Goal: Transaction & Acquisition: Subscribe to service/newsletter

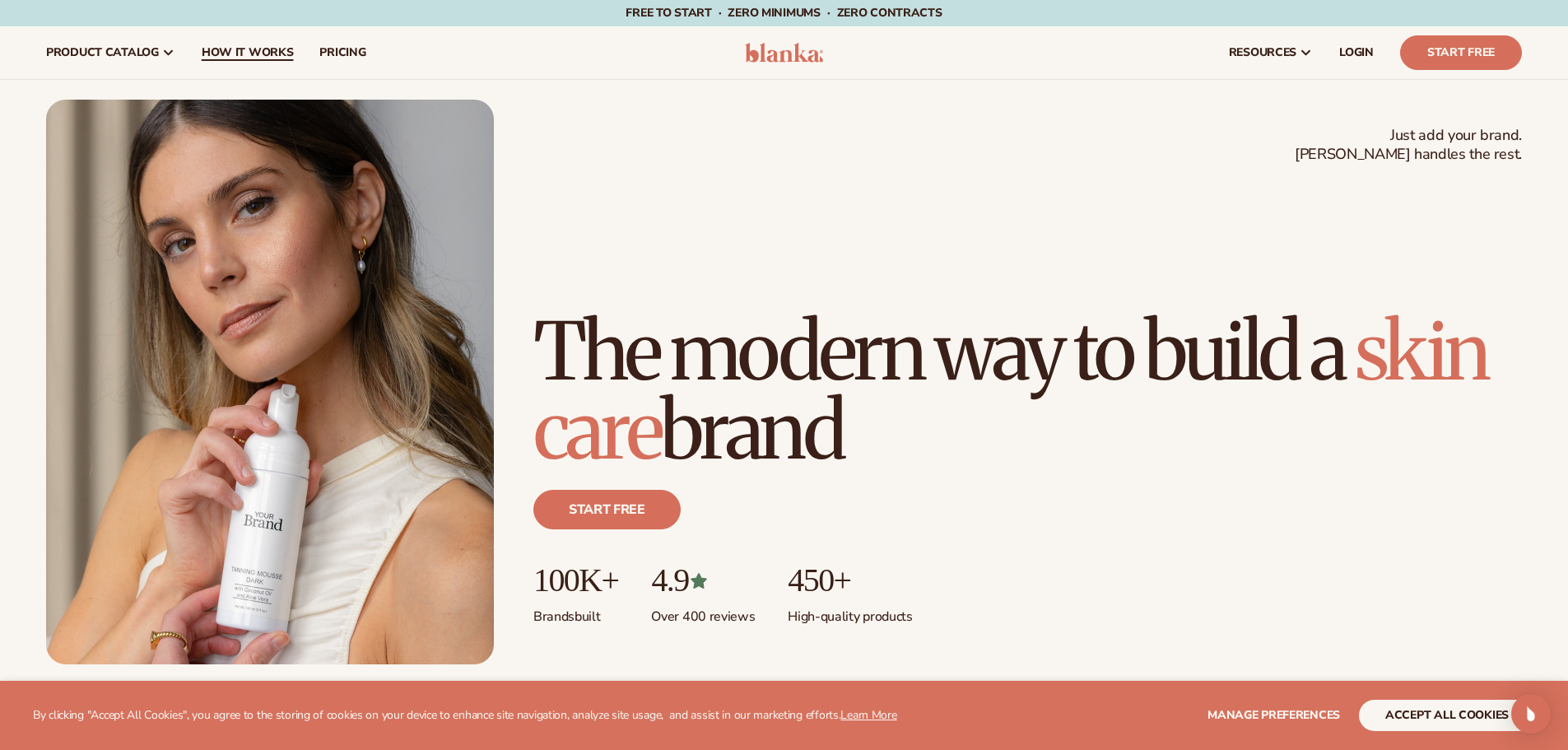
click at [260, 55] on span "How It Works" at bounding box center [247, 53] width 92 height 14
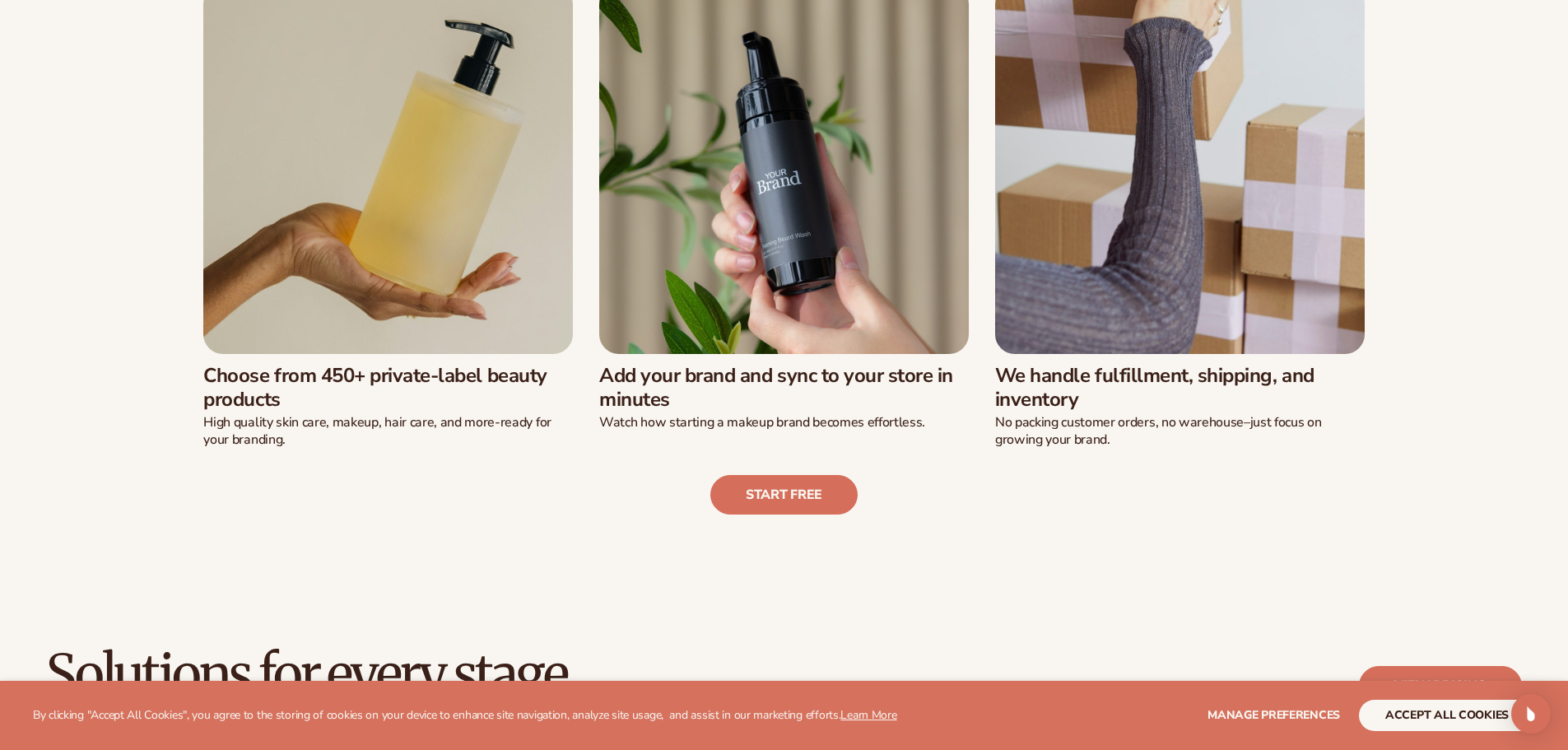
scroll to position [577, 0]
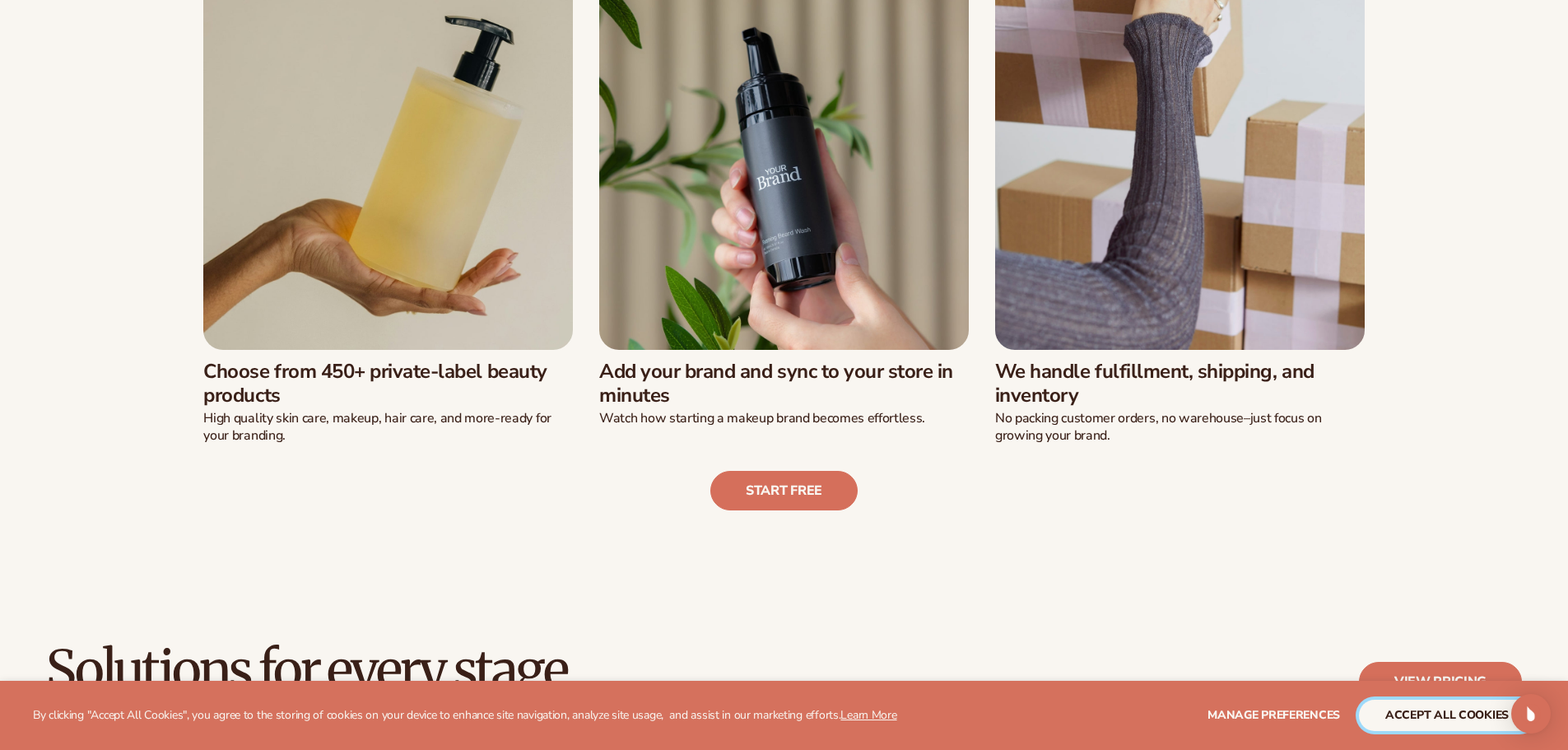
click at [1439, 725] on button "accept all cookies" at bounding box center [1448, 715] width 176 height 31
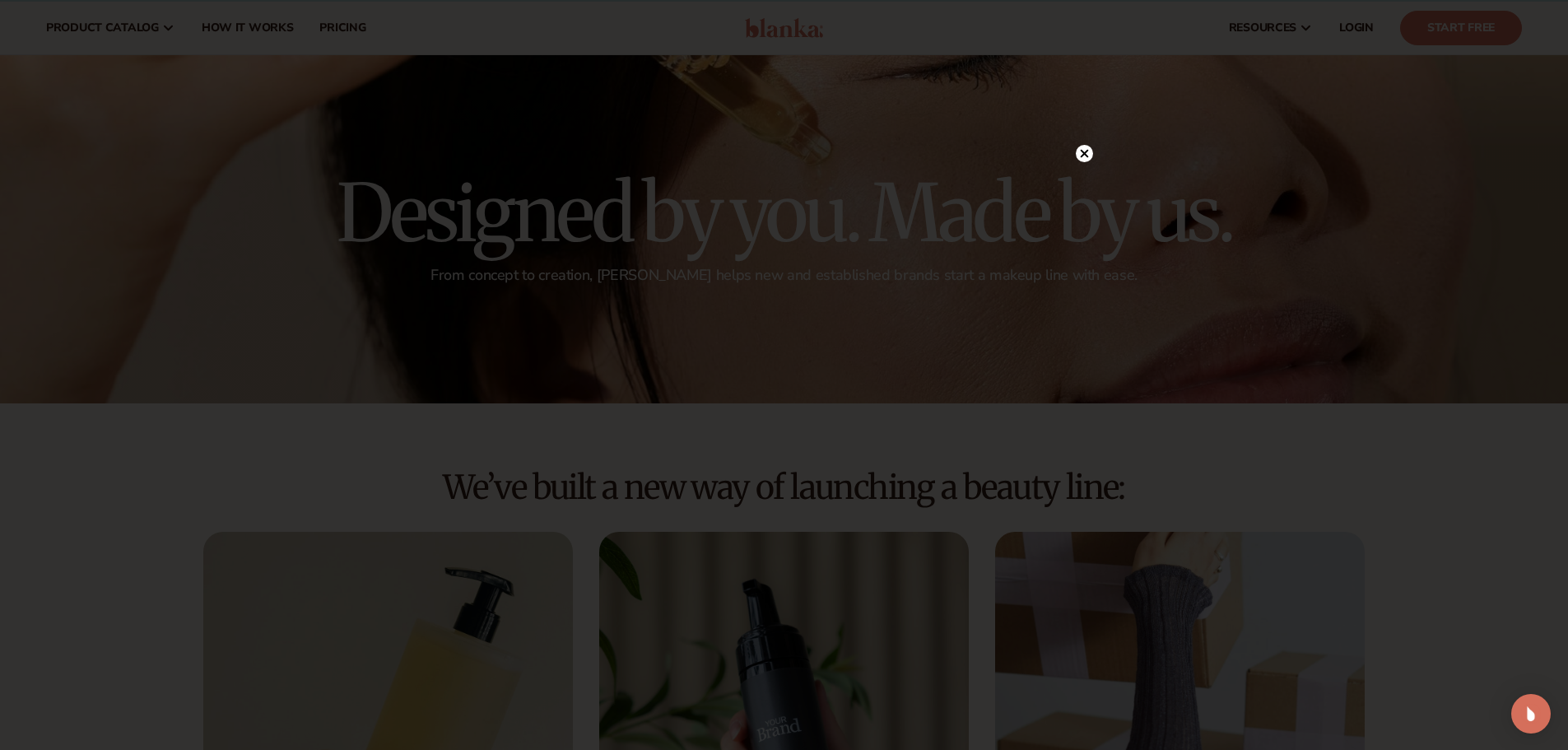
scroll to position [0, 0]
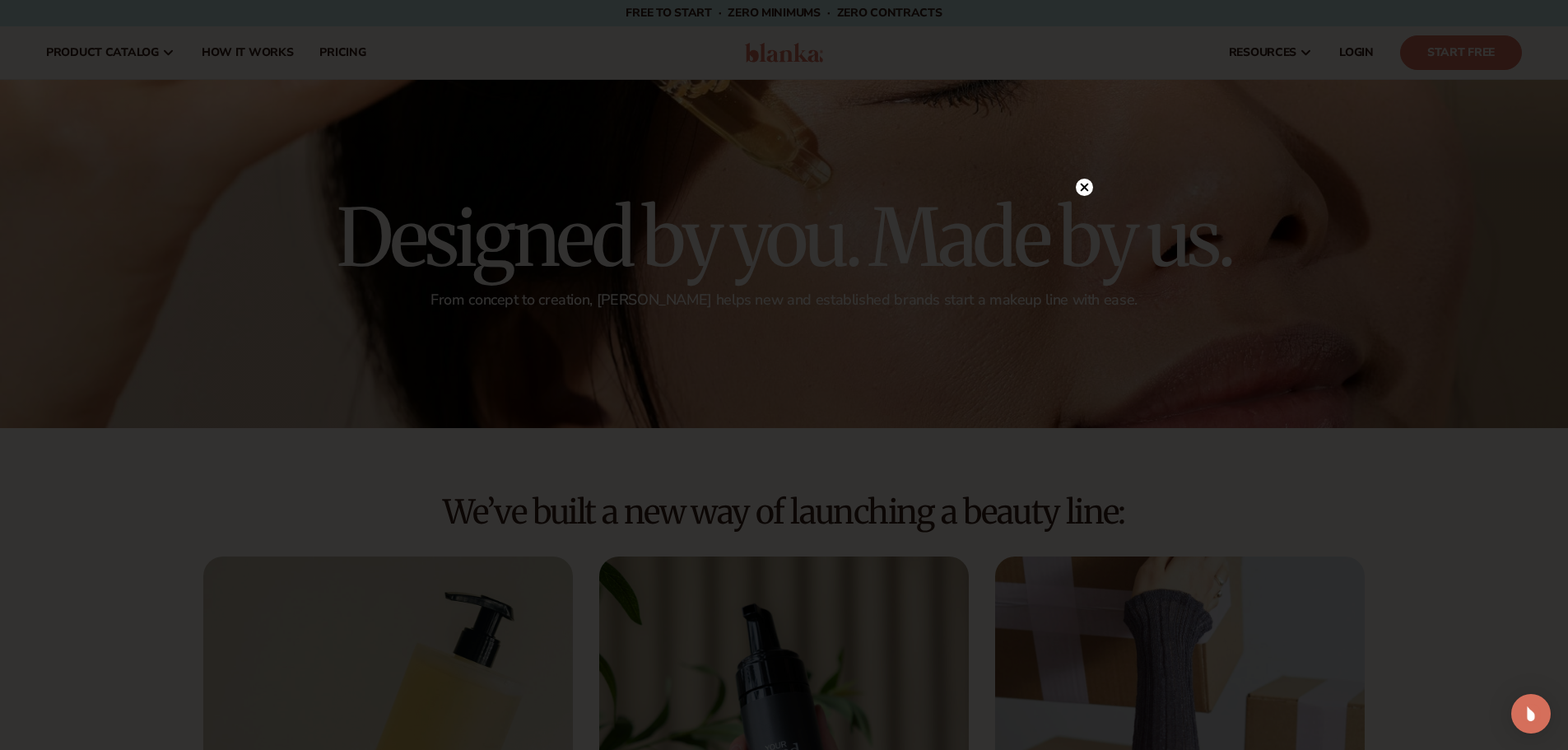
click at [1076, 186] on circle at bounding box center [1084, 187] width 17 height 17
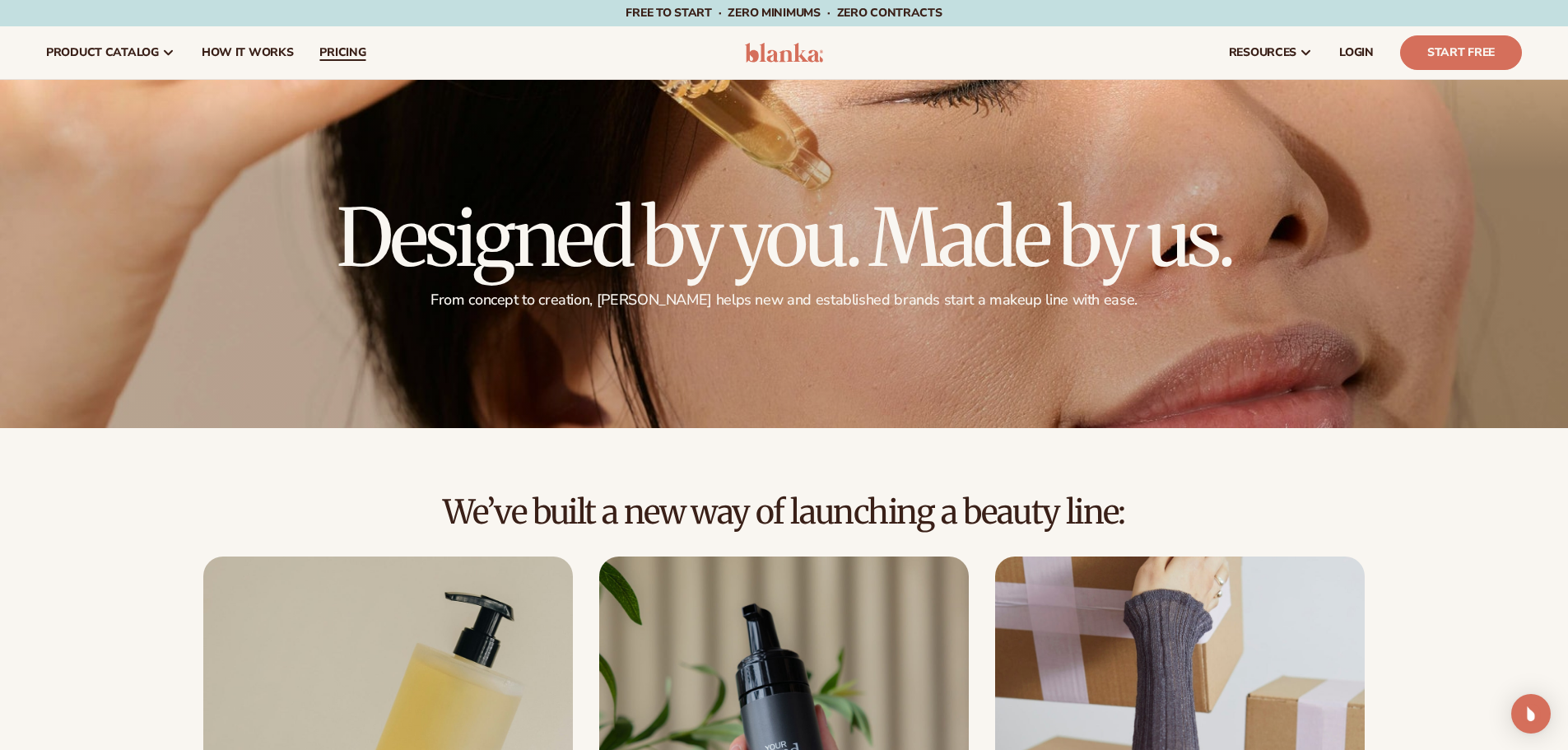
click at [340, 41] on link "pricing" at bounding box center [342, 52] width 73 height 52
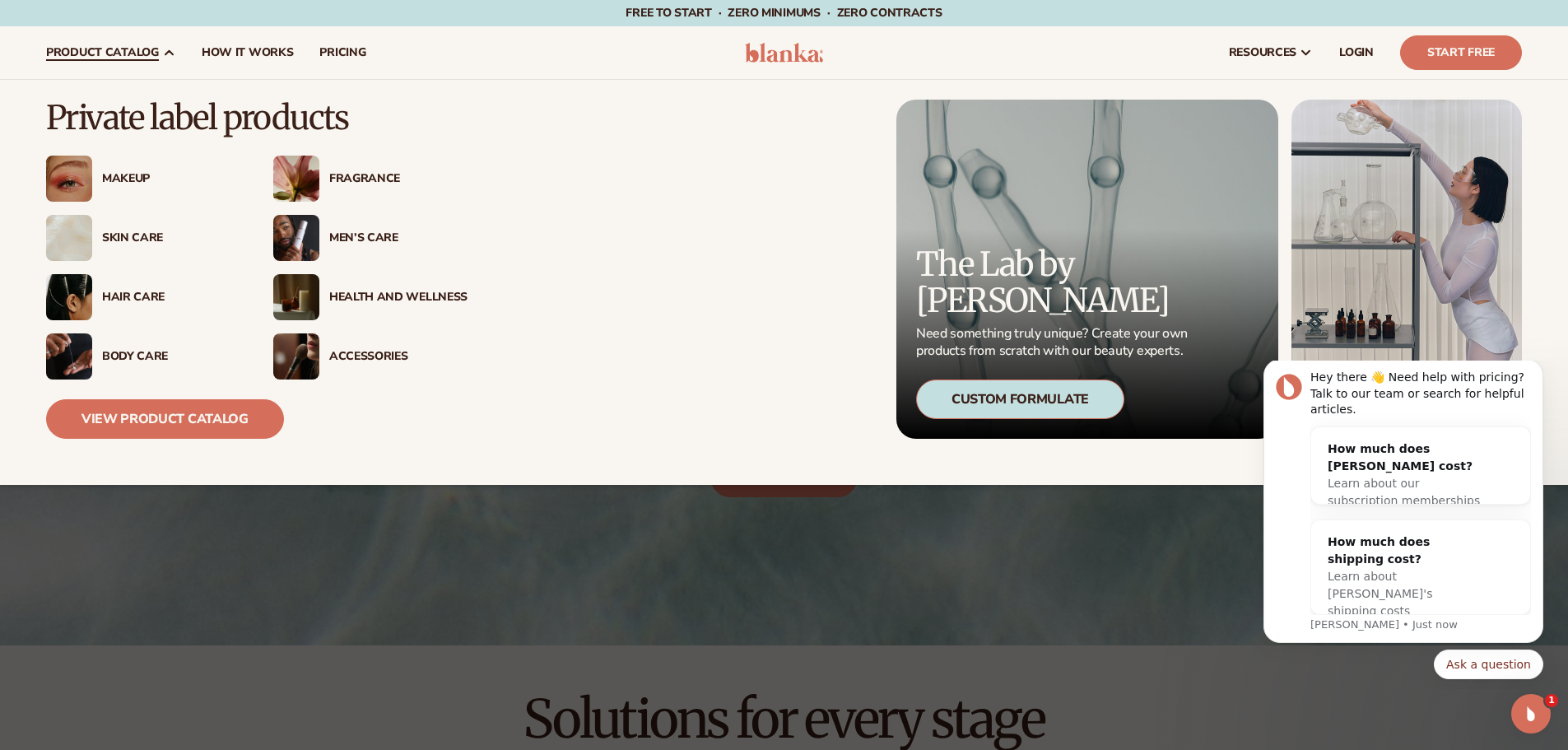
click at [123, 237] on div "Skin Care" at bounding box center [171, 238] width 139 height 14
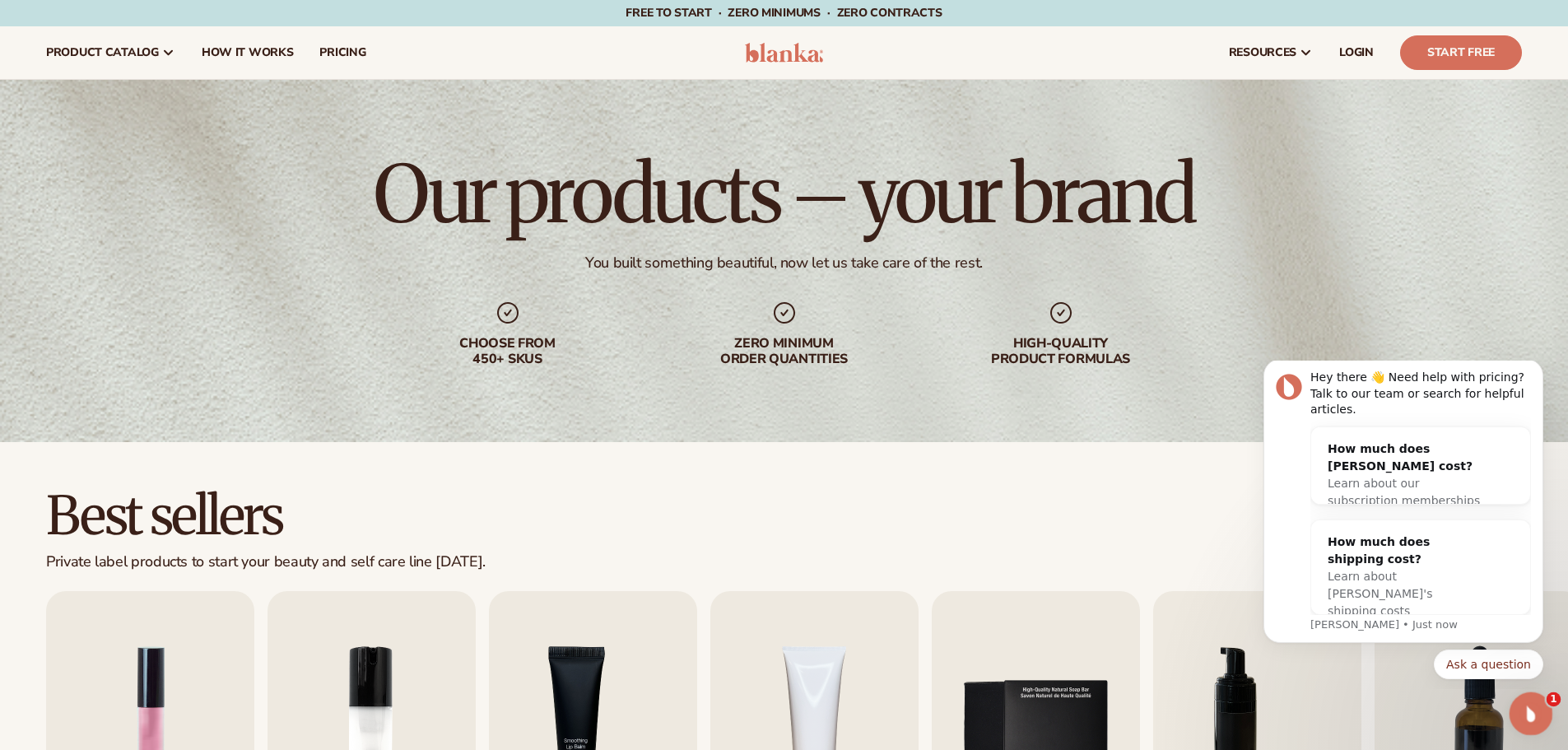
click at [1530, 713] on icon "Open Intercom Messenger" at bounding box center [1529, 711] width 12 height 14
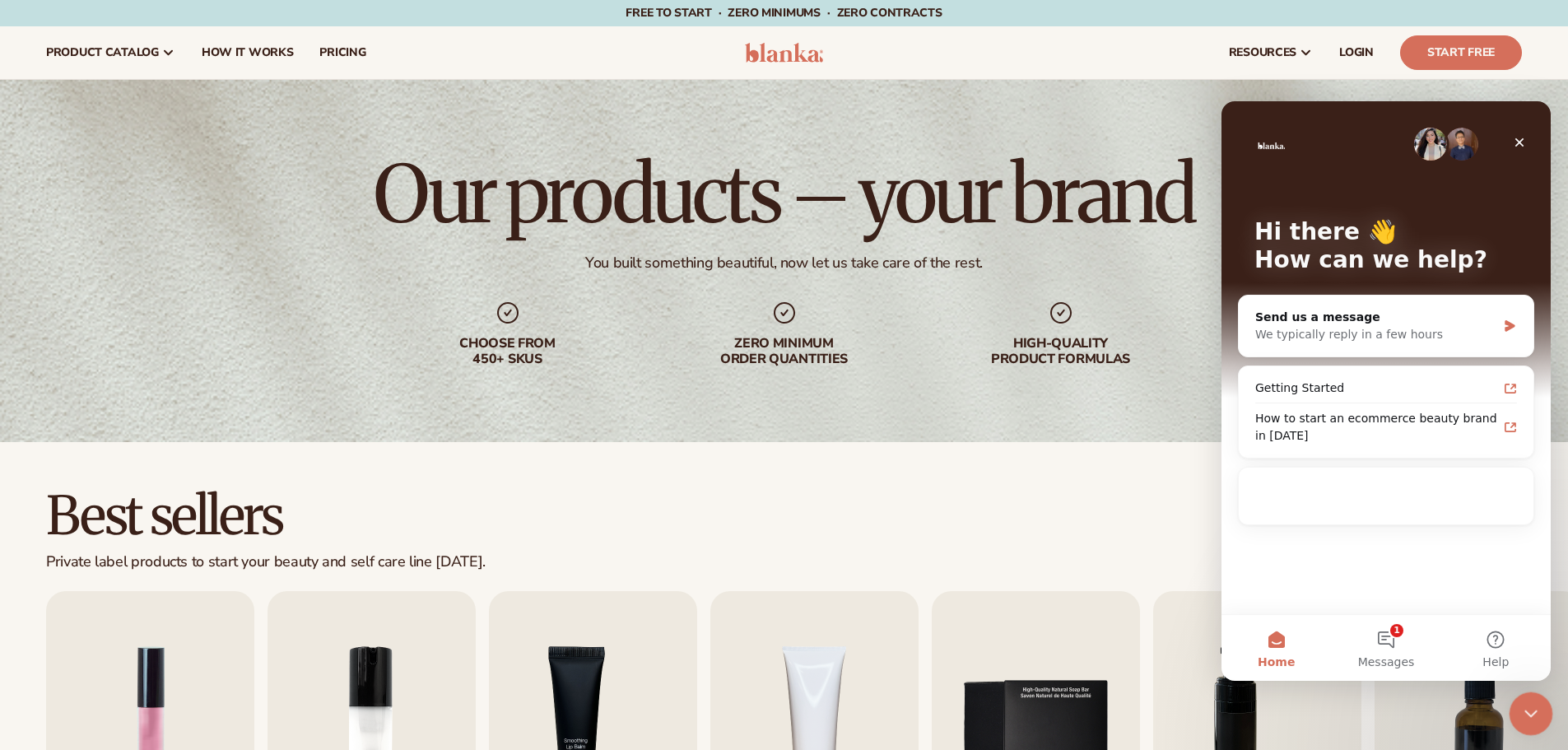
drag, startPoint x: 3019, startPoint y: 1397, endPoint x: 1512, endPoint y: 704, distance: 1658.7
click at [1527, 714] on icon "Close Intercom Messenger" at bounding box center [1528, 711] width 19 height 19
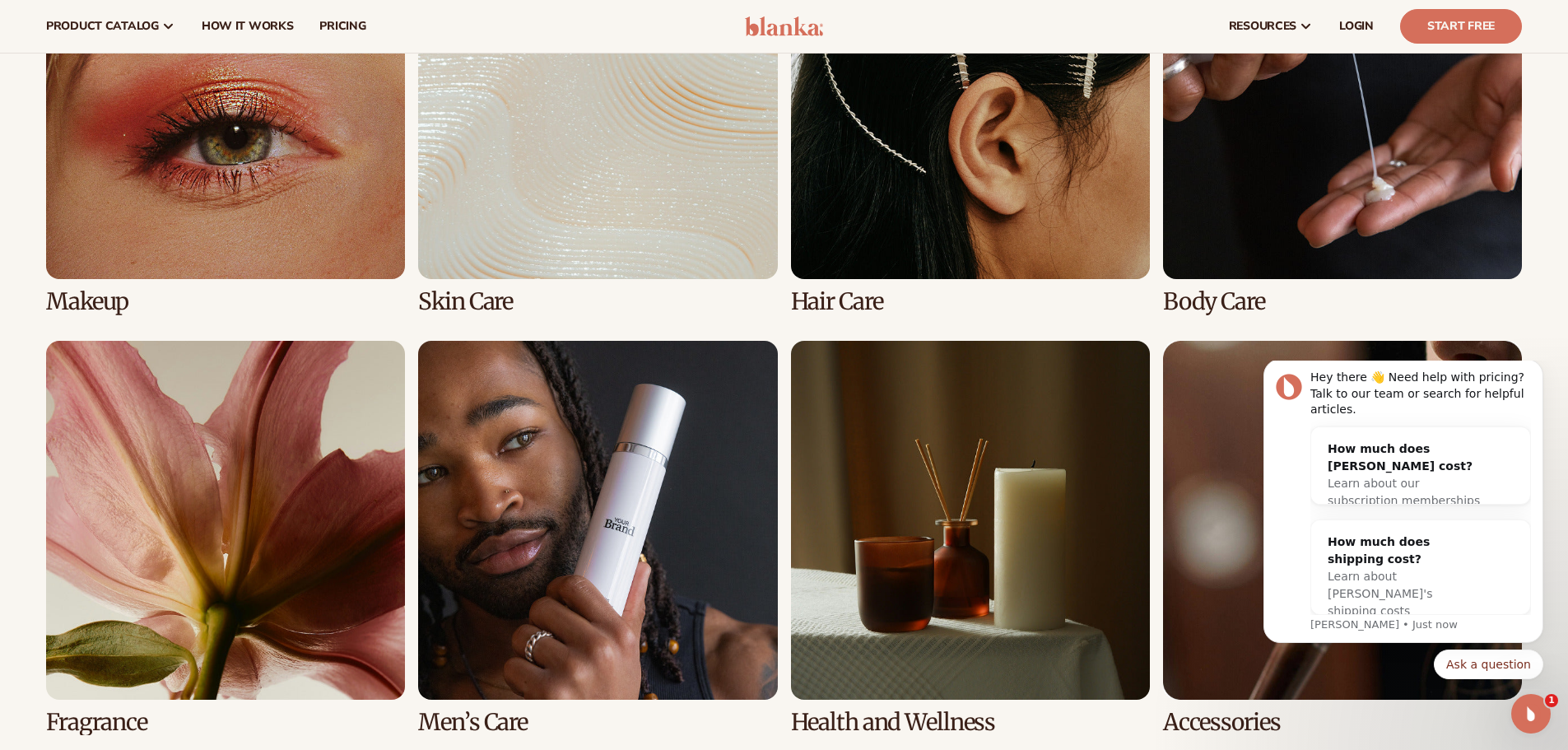
scroll to position [1317, 0]
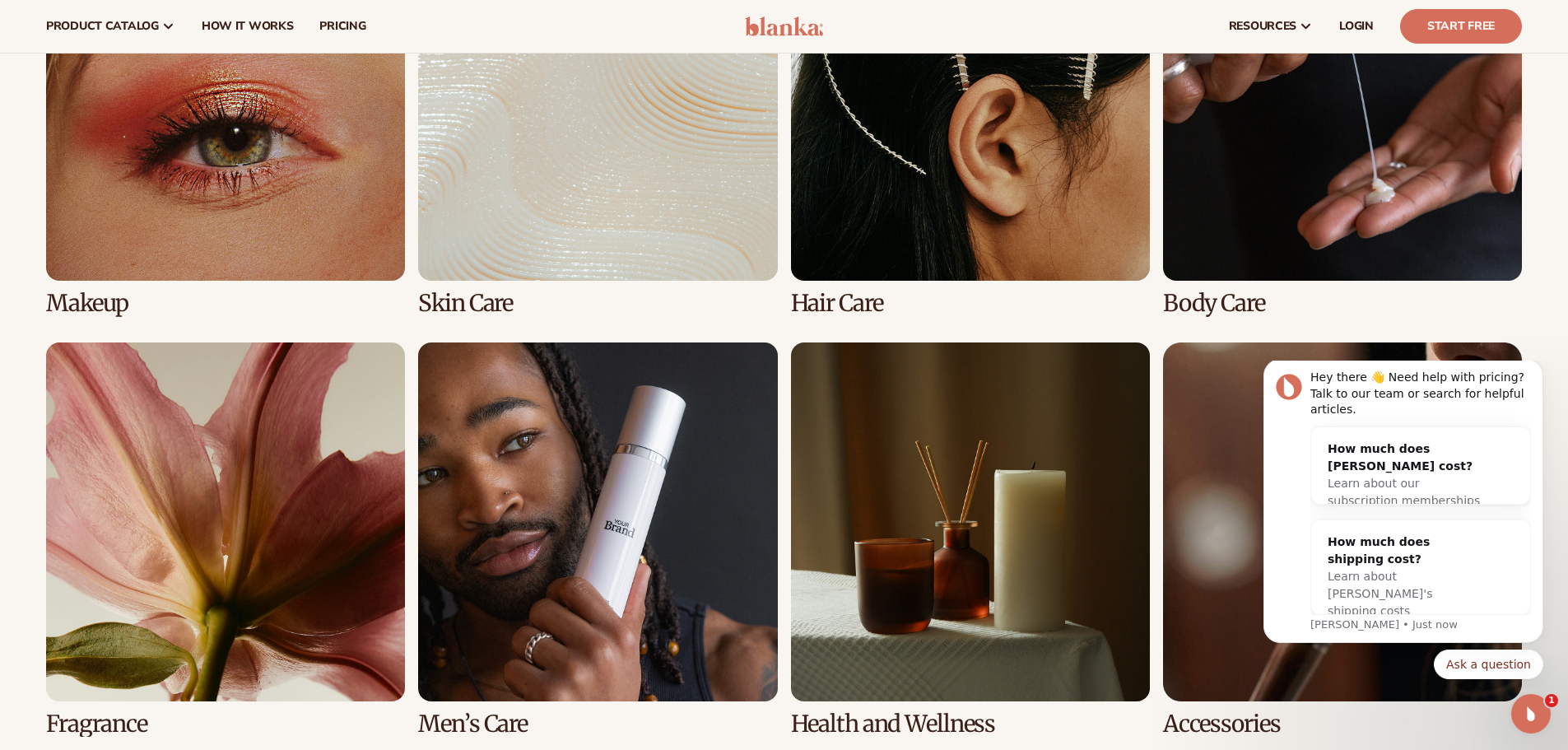
click at [580, 262] on link "2 / 8" at bounding box center [598, 118] width 359 height 394
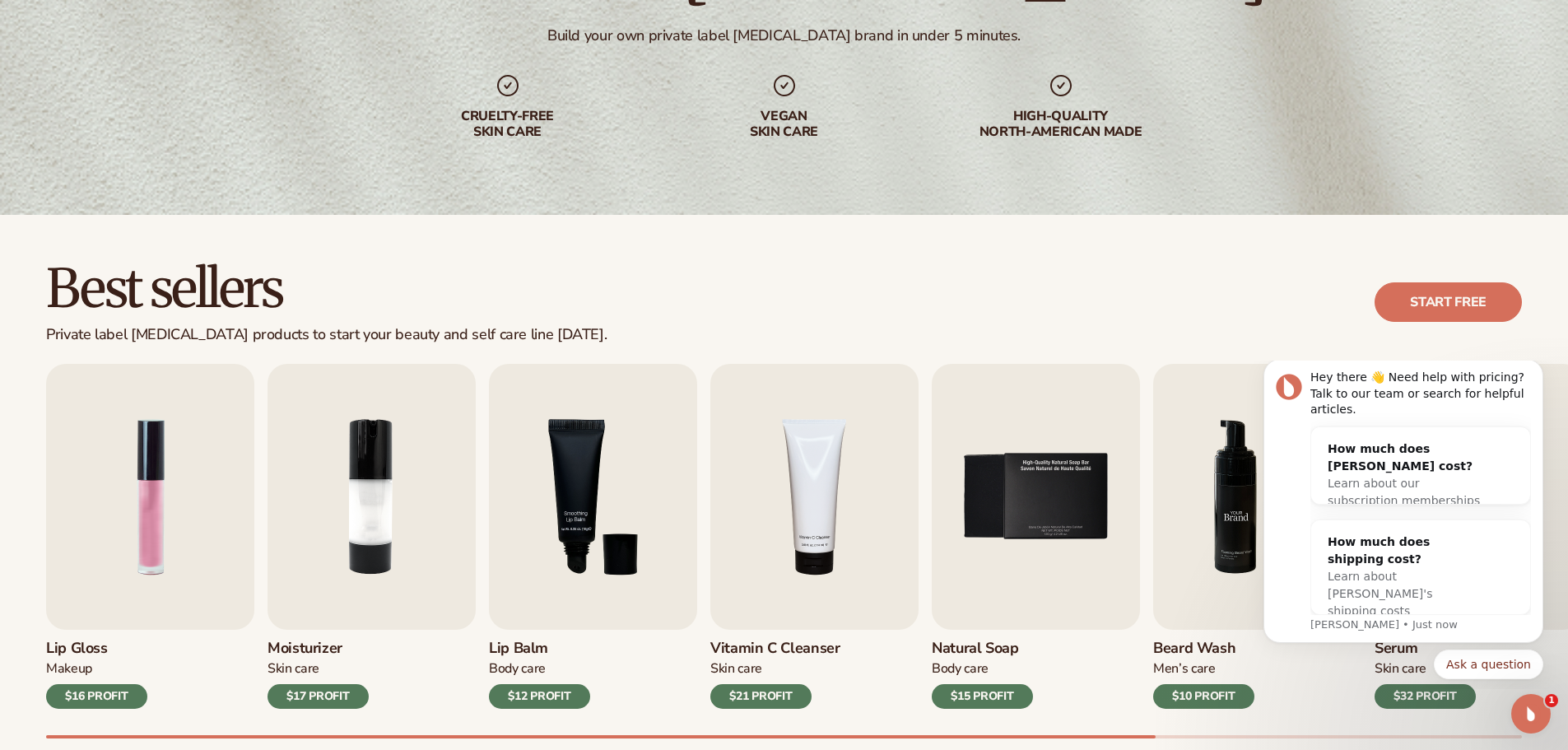
scroll to position [329, 0]
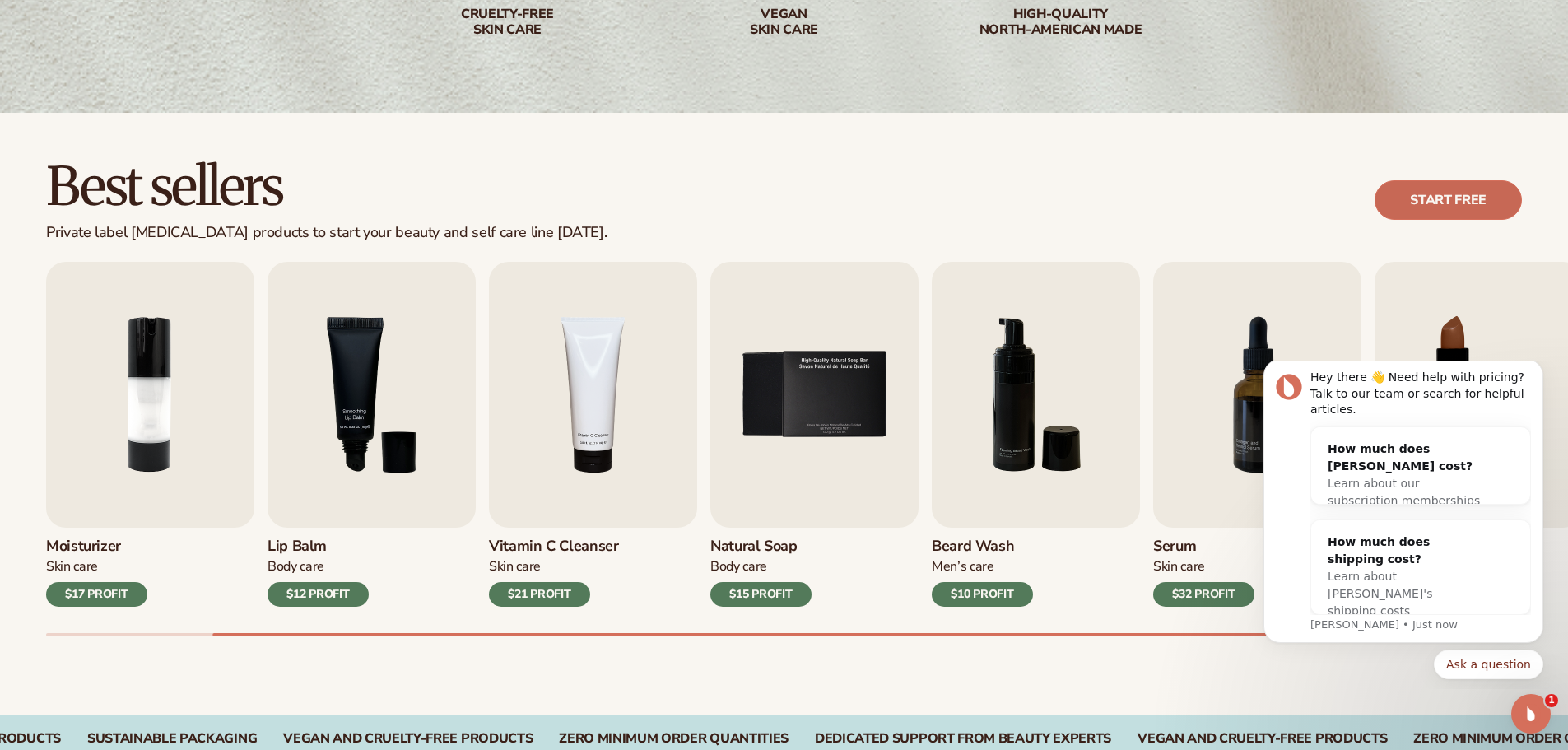
click at [1430, 203] on link "Start free" at bounding box center [1449, 200] width 147 height 40
